Goal: Browse casually

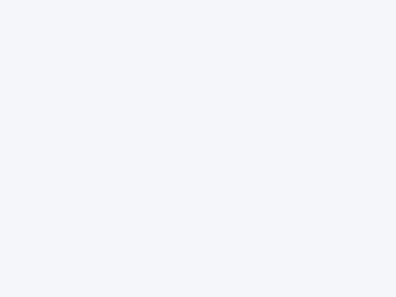
click at [198, 149] on div at bounding box center [198, 148] width 396 height 297
